Goal: Navigation & Orientation: Find specific page/section

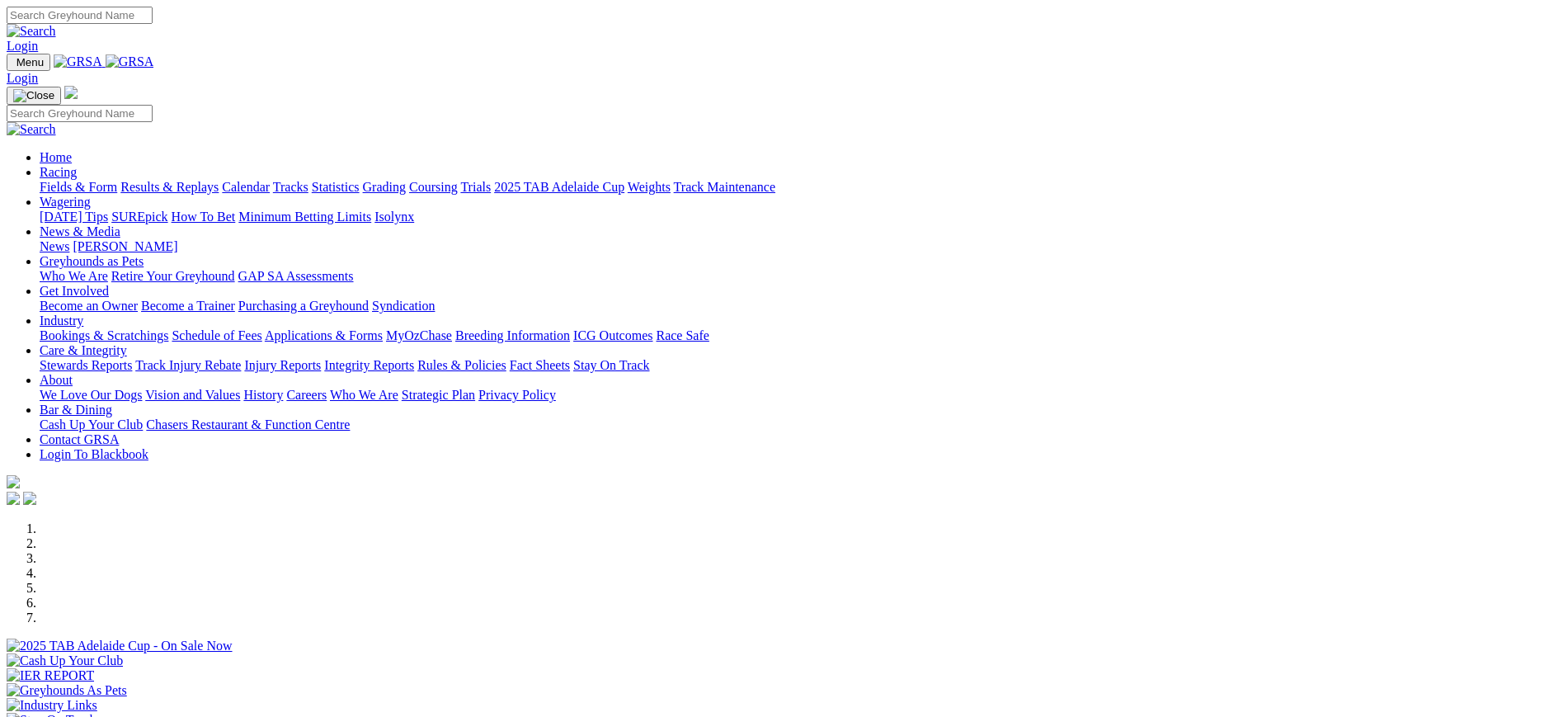
scroll to position [468, 0]
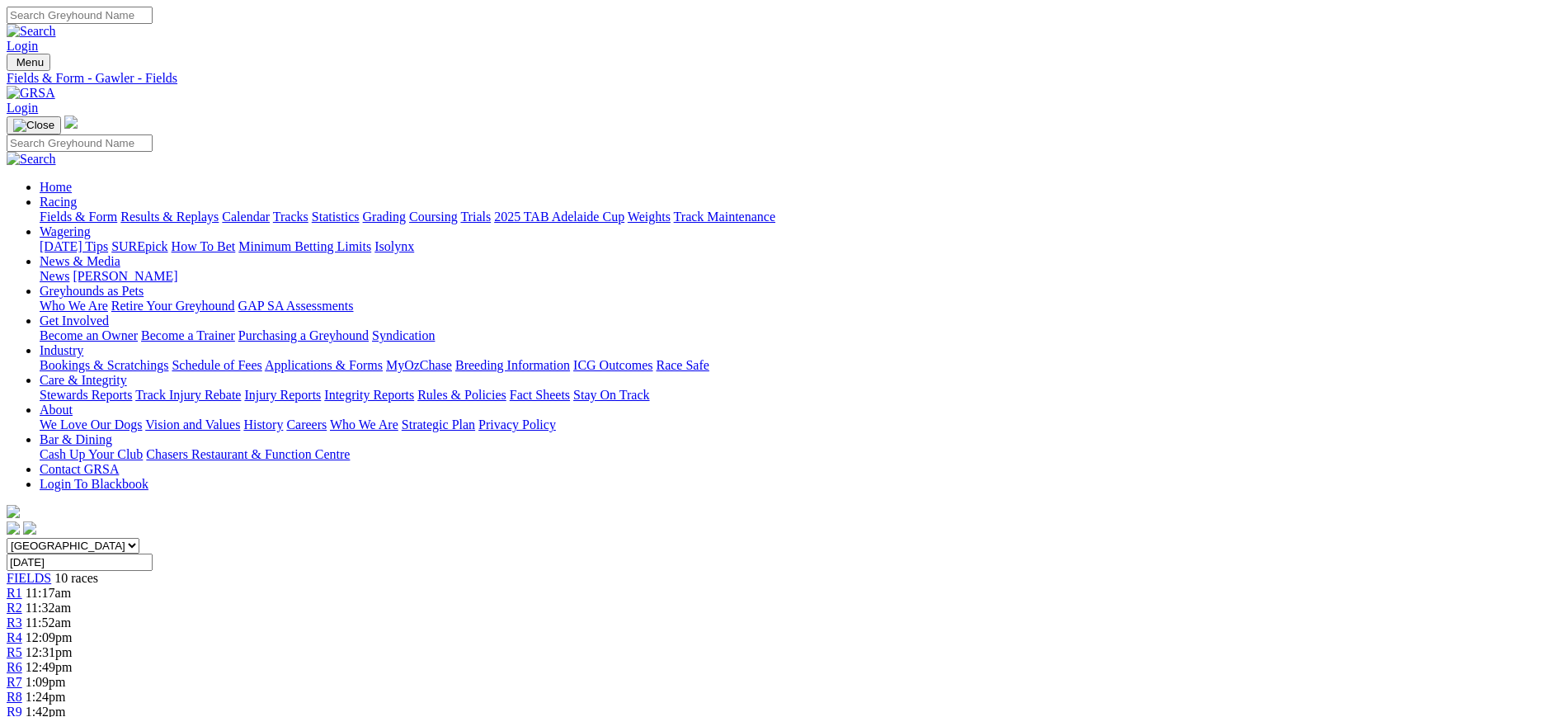
click at [55, 86] on img at bounding box center [31, 93] width 49 height 15
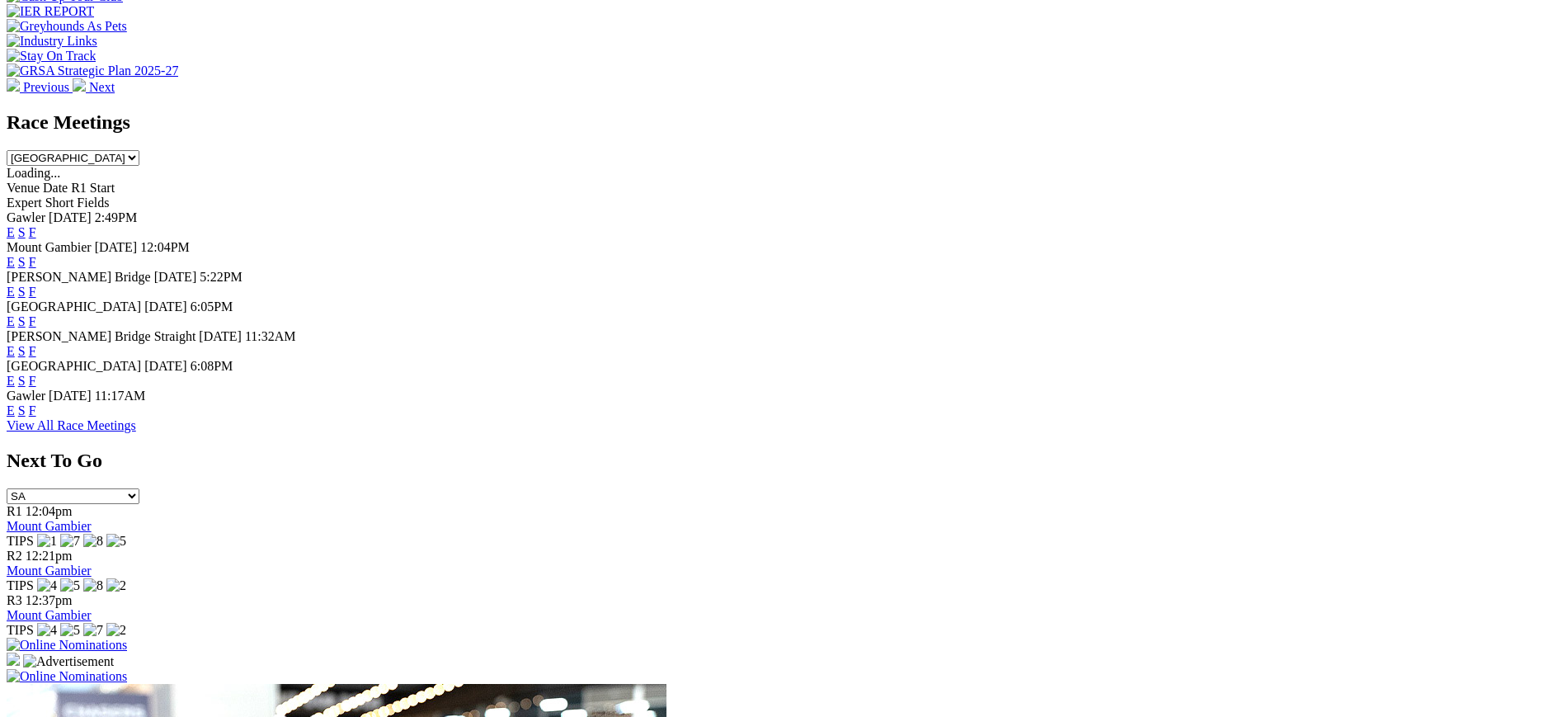
scroll to position [660, 0]
